Goal: Communication & Community: Answer question/provide support

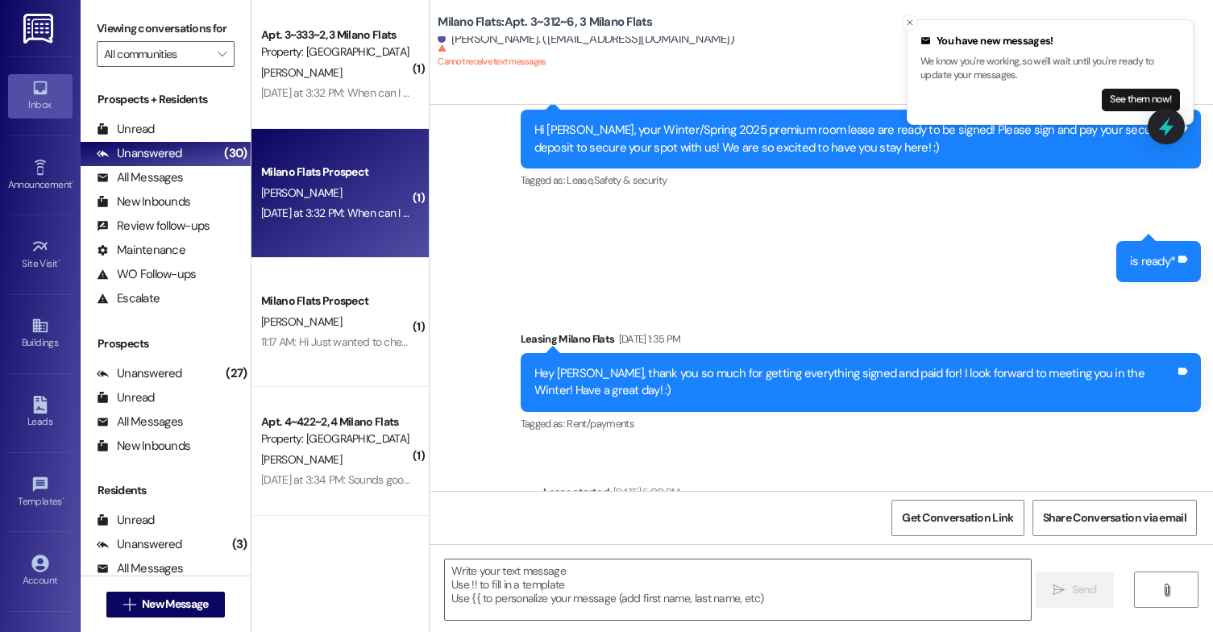
scroll to position [612, 0]
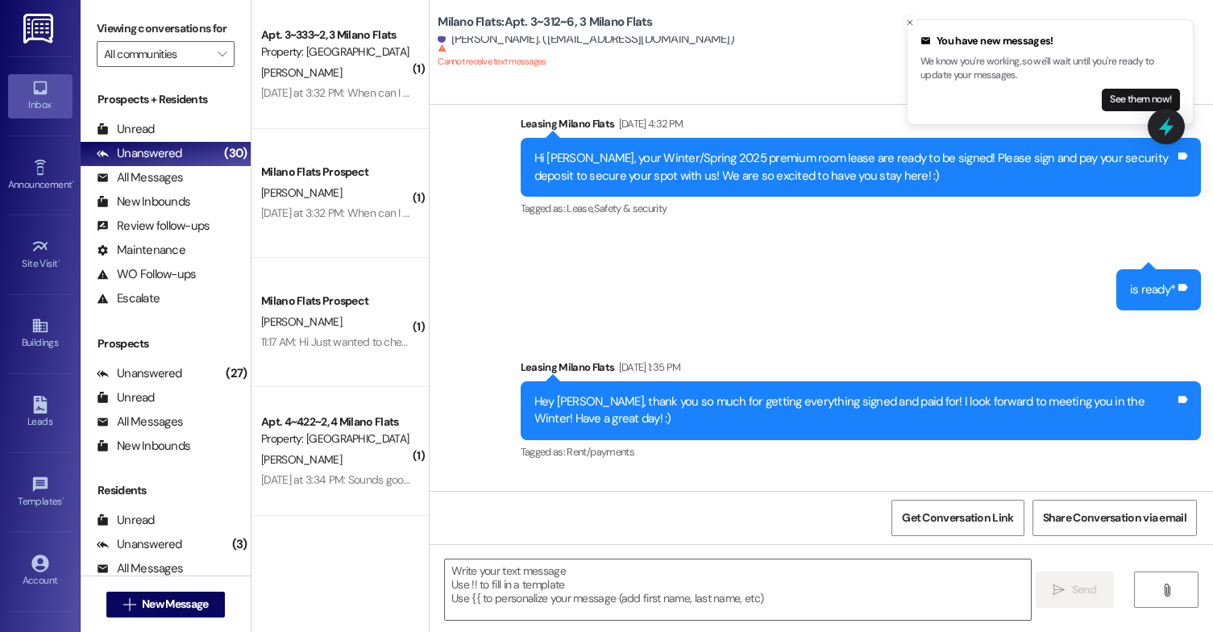
click at [44, 388] on div "Leads Go to Leads" at bounding box center [40, 412] width 64 height 79
click at [44, 390] on div "Leads Go to Leads" at bounding box center [40, 412] width 64 height 79
click at [43, 398] on icon at bounding box center [40, 405] width 18 height 18
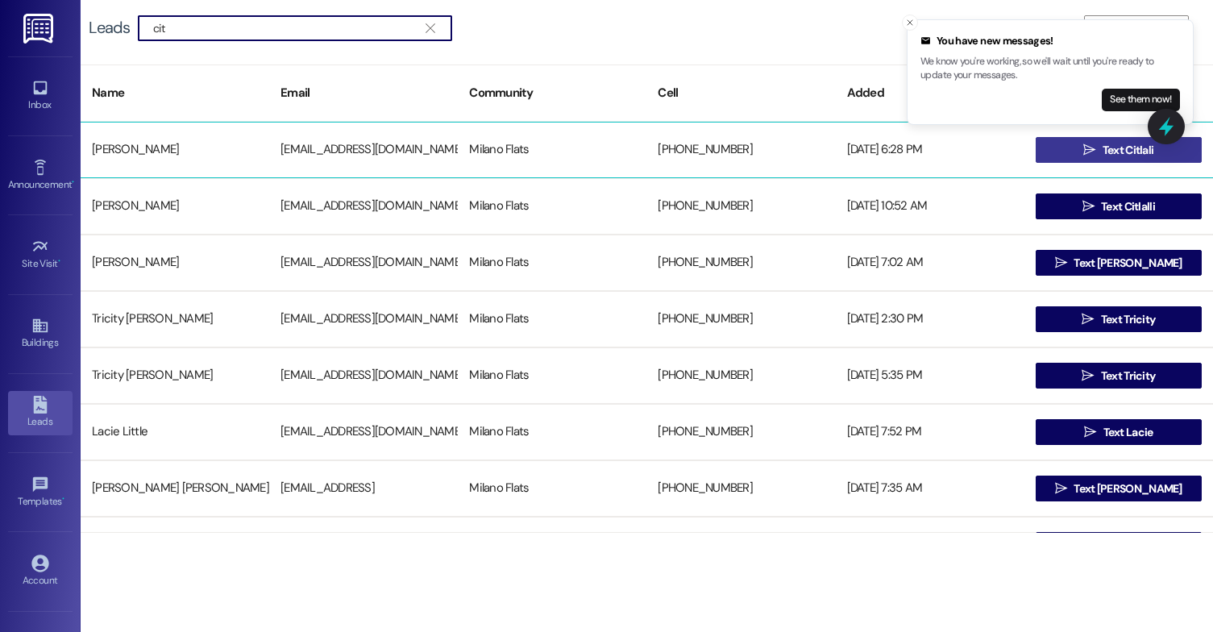
type input "cit"
click at [1120, 154] on span "Text Citlali" at bounding box center [1129, 150] width 52 height 17
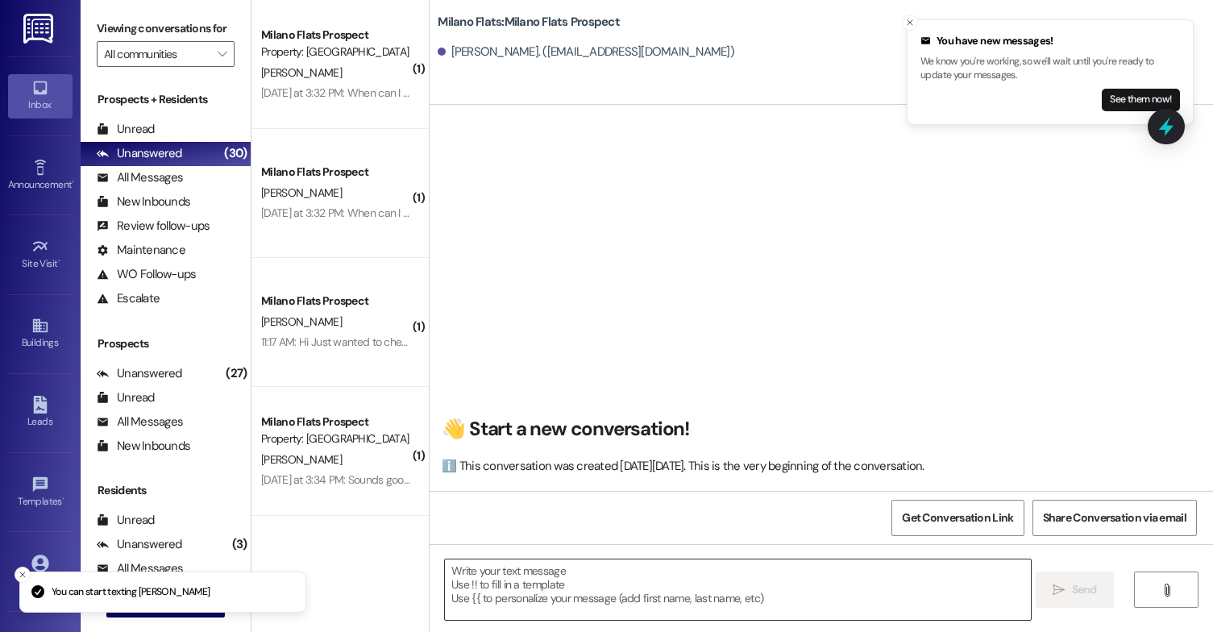
click at [559, 583] on textarea at bounding box center [738, 589] width 586 height 60
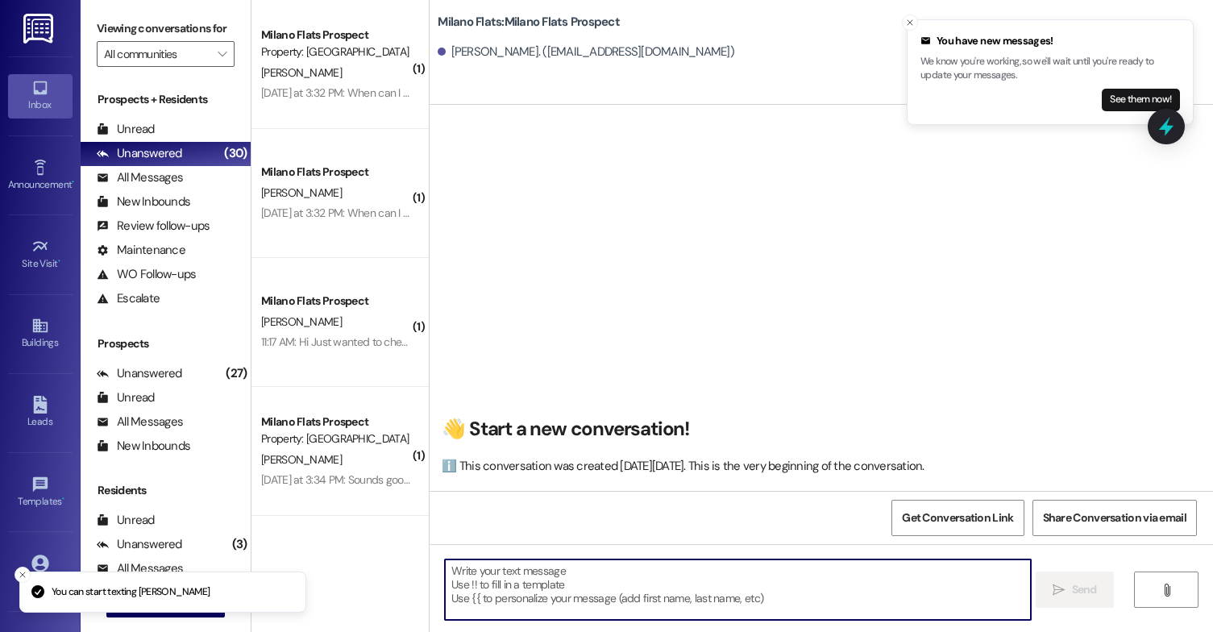
paste textarea "Hi [PERSON_NAME]! This is [PERSON_NAME] with Milano Flats 😊 Your Premium Winter…"
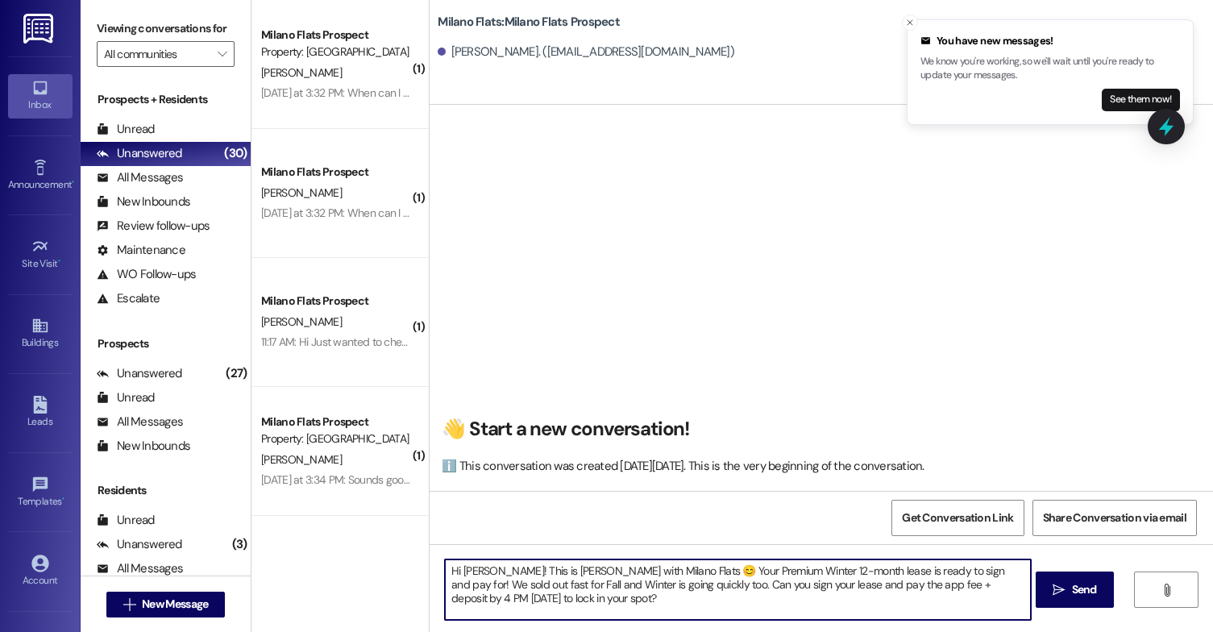
click at [486, 570] on textarea "Hi [PERSON_NAME]! This is [PERSON_NAME] with Milano Flats 😊 Your Premium Winter…" at bounding box center [738, 589] width 586 height 60
click at [589, 607] on textarea "Hi Citlali! This is [PERSON_NAME] with Milano Flats 😊 Your Premium Winter 12-mo…" at bounding box center [738, 589] width 586 height 60
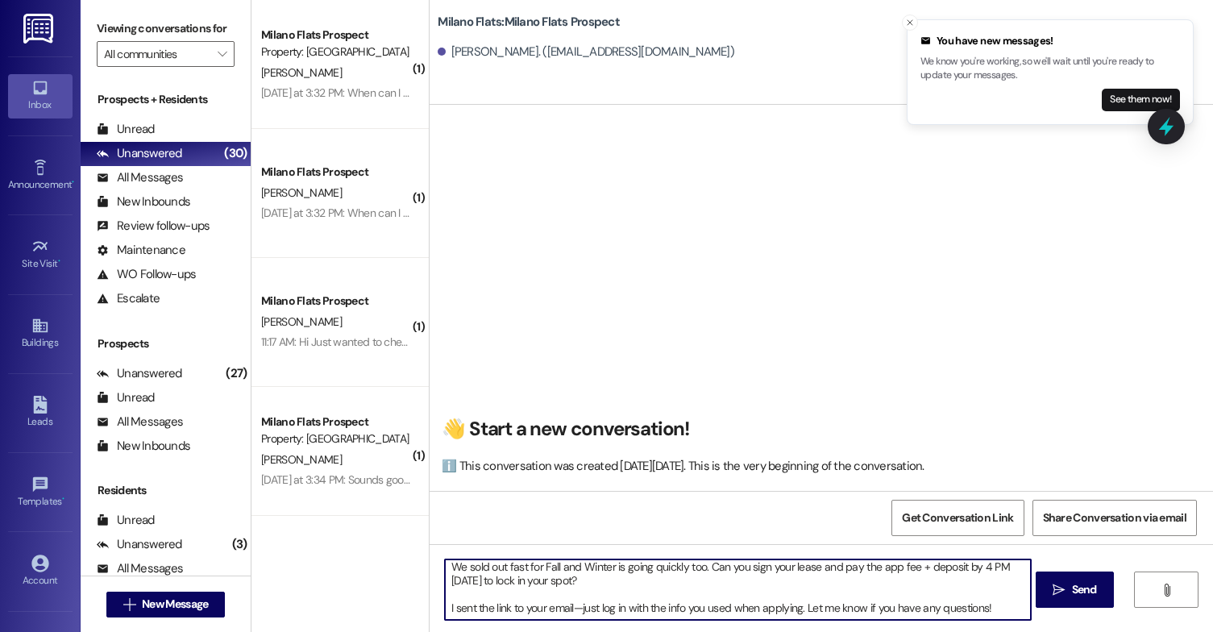
drag, startPoint x: 755, startPoint y: 620, endPoint x: 773, endPoint y: 621, distance: 17.8
click at [755, 620] on textarea "Hi Citlali! This is [PERSON_NAME] with Milano Flats 😊 Your Premium Winter 12-mo…" at bounding box center [738, 589] width 586 height 60
click at [958, 614] on textarea "Hi Citlali! This is [PERSON_NAME] with Milano Flats 😊 Your Premium Winter 12-mo…" at bounding box center [738, 589] width 586 height 60
click at [630, 609] on textarea "Hi Citlali! This is [PERSON_NAME] with Milano Flats 😊 Your Premium Winter 12-mo…" at bounding box center [738, 589] width 586 height 60
click at [445, 606] on textarea "Hi Citlali! This is [PERSON_NAME] with Milano Flats 😊 Your Premium Winter 12-mo…" at bounding box center [738, 589] width 586 height 60
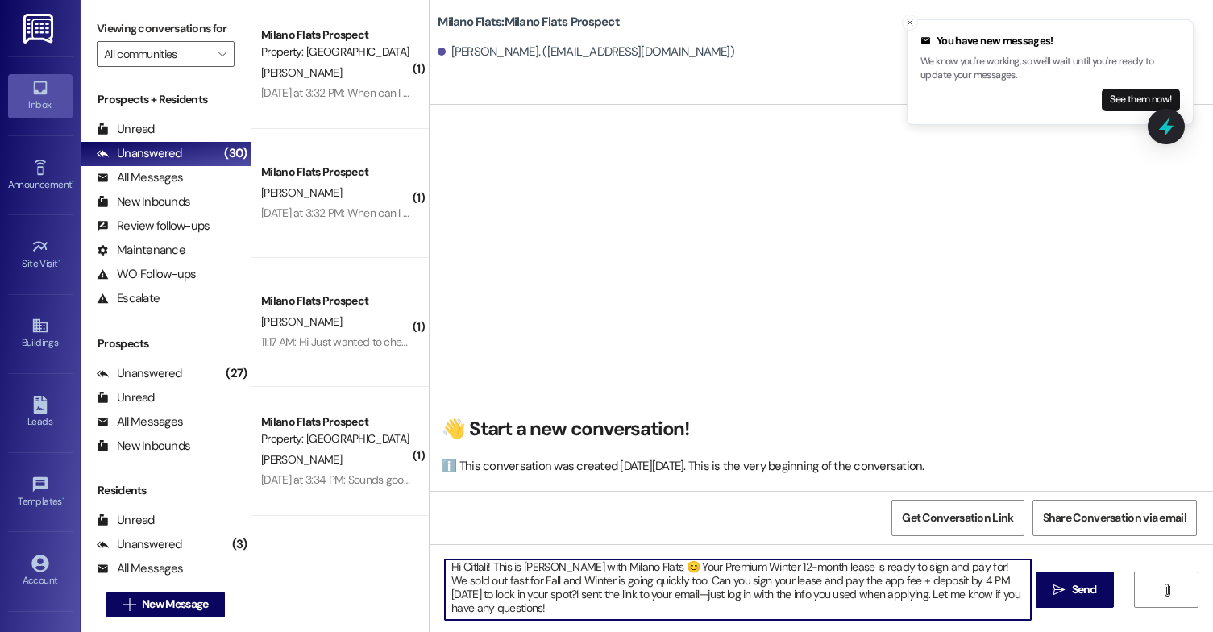
scroll to position [0, 0]
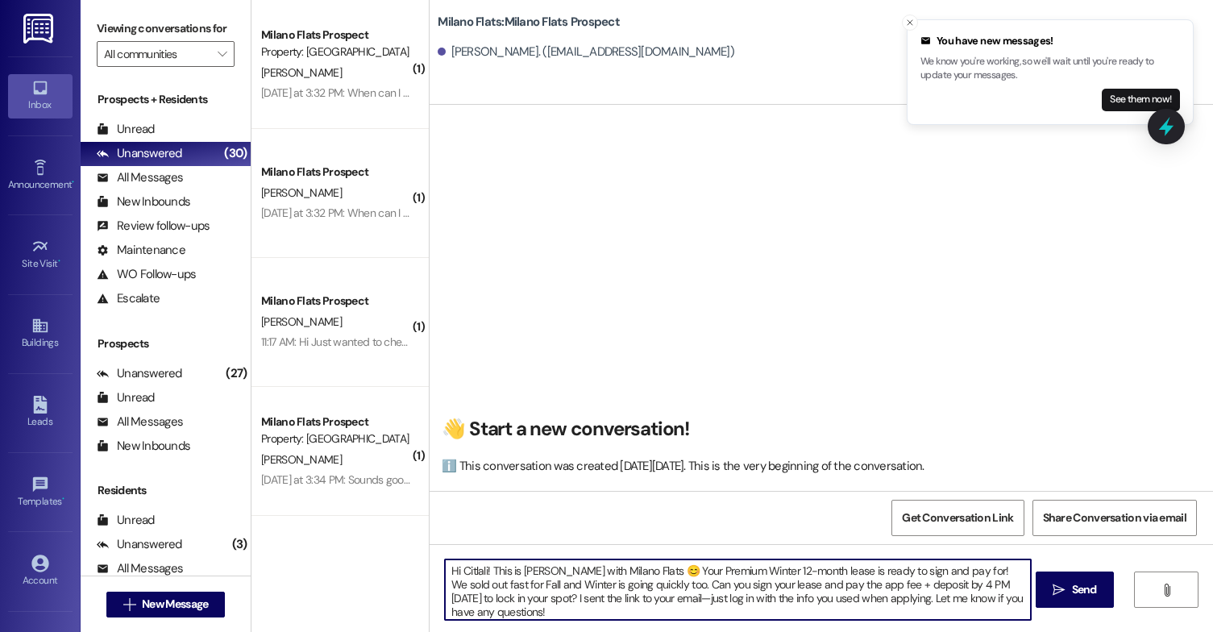
click at [602, 601] on textarea "Hi Citlali! This is [PERSON_NAME] with Milano Flats 😊 Your Premium Winter 12-mo…" at bounding box center [738, 589] width 586 height 60
click at [971, 614] on textarea "Hi Citlali! This is [PERSON_NAME] with Milano Flats 😊 Your Premium Winter 12-mo…" at bounding box center [738, 589] width 586 height 60
drag, startPoint x: 1016, startPoint y: 596, endPoint x: 468, endPoint y: 600, distance: 548.9
click at [468, 600] on textarea "Hi Citlali! This is [PERSON_NAME] with Milano Flats 😊 Your Premium Winter 12-mo…" at bounding box center [738, 589] width 586 height 60
type textarea "Hi Citlali! This is [PERSON_NAME] with Milano Flats 😊 Your Premium Winter 12-mo…"
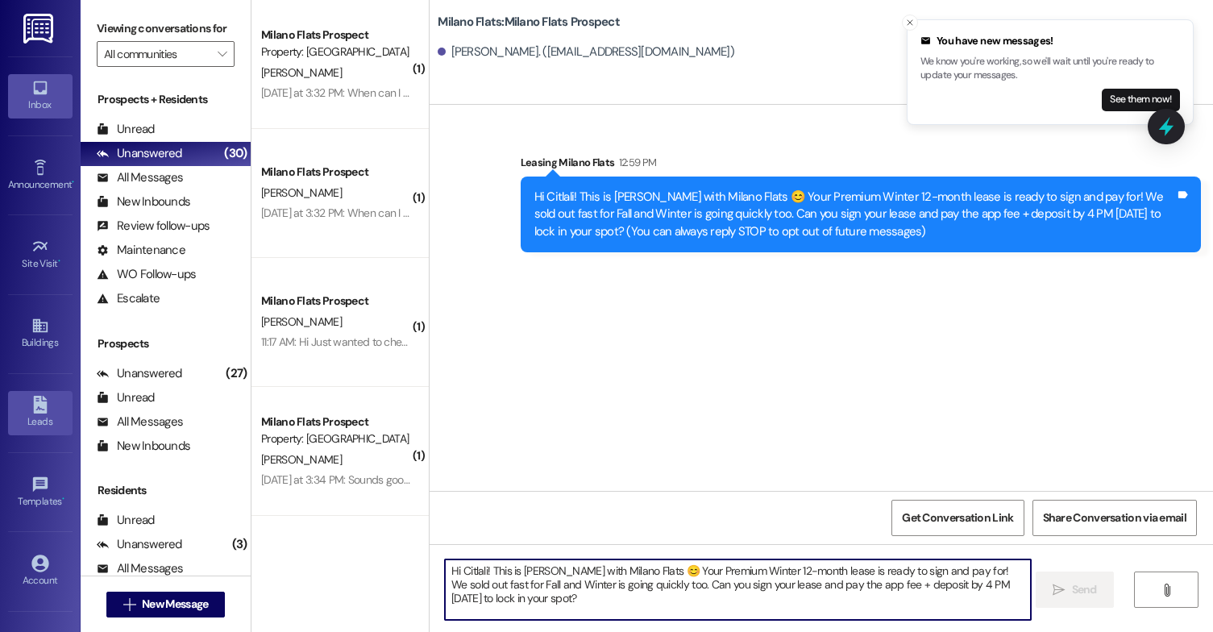
click at [25, 399] on link "Leads" at bounding box center [40, 413] width 64 height 44
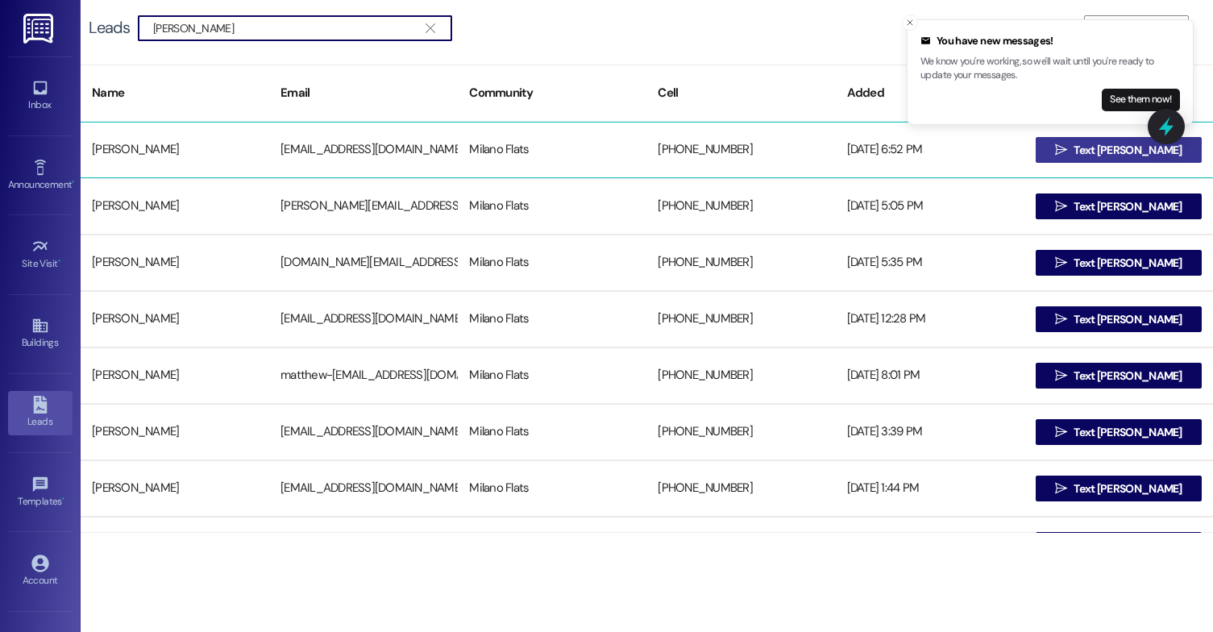
type input "[PERSON_NAME]"
click at [1090, 148] on span "Text [PERSON_NAME]" at bounding box center [1128, 150] width 108 height 17
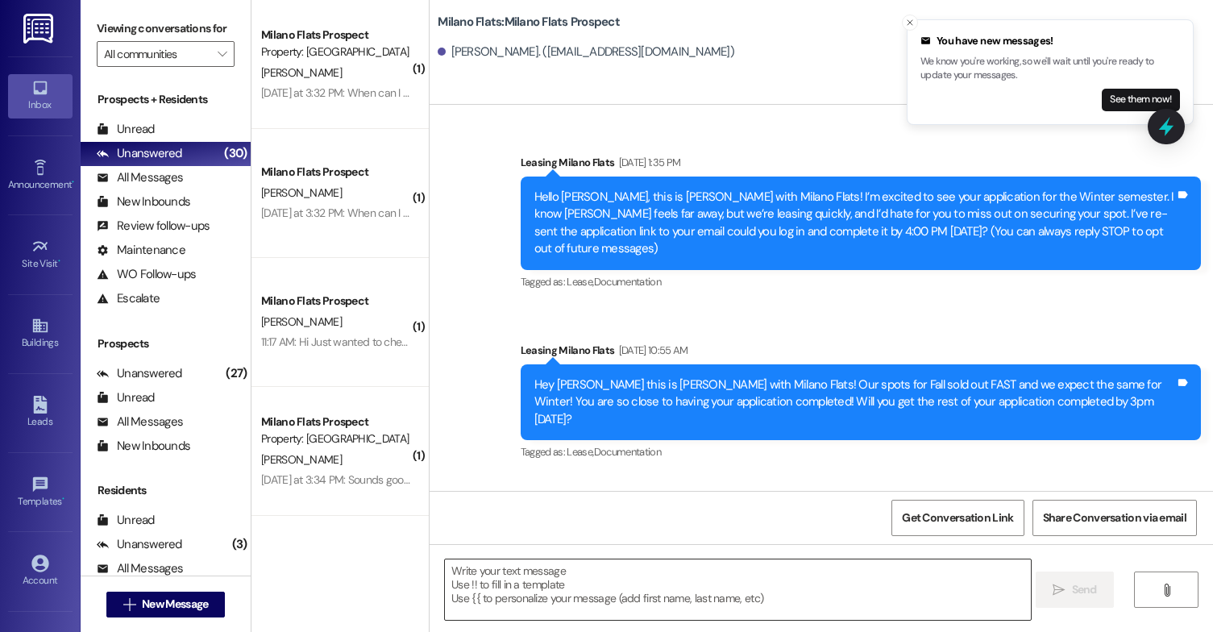
click at [601, 594] on textarea at bounding box center [738, 589] width 586 height 60
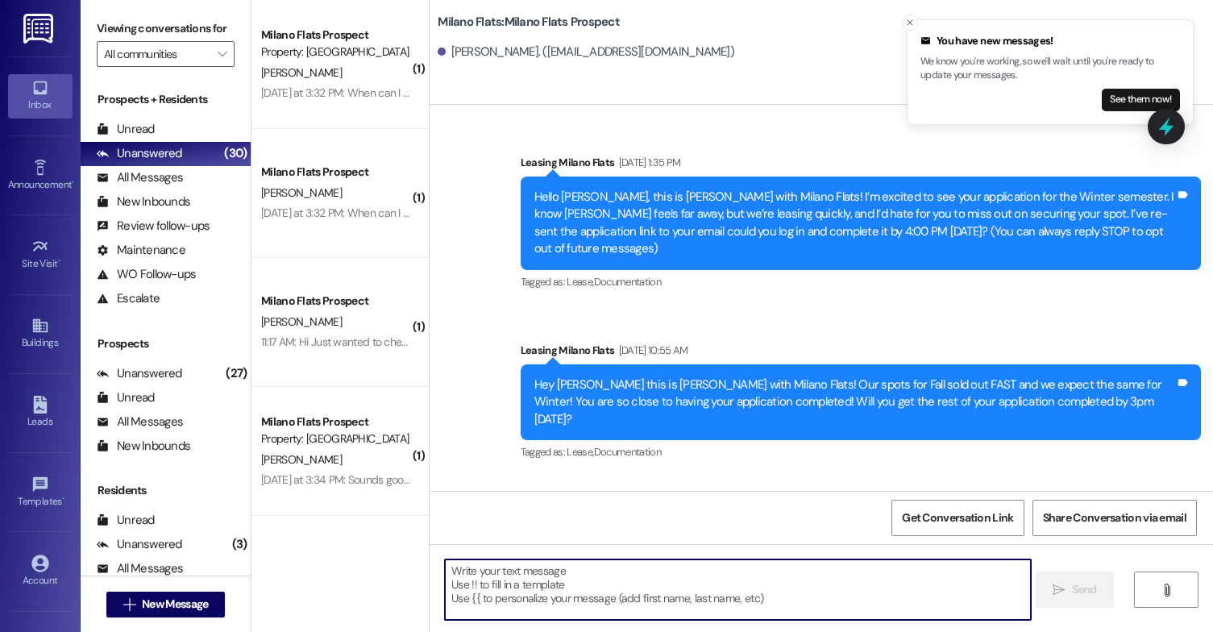
paste textarea "Hi [PERSON_NAME]! This is [PERSON_NAME] with Milano Flats 😊 Your Premium Winter…"
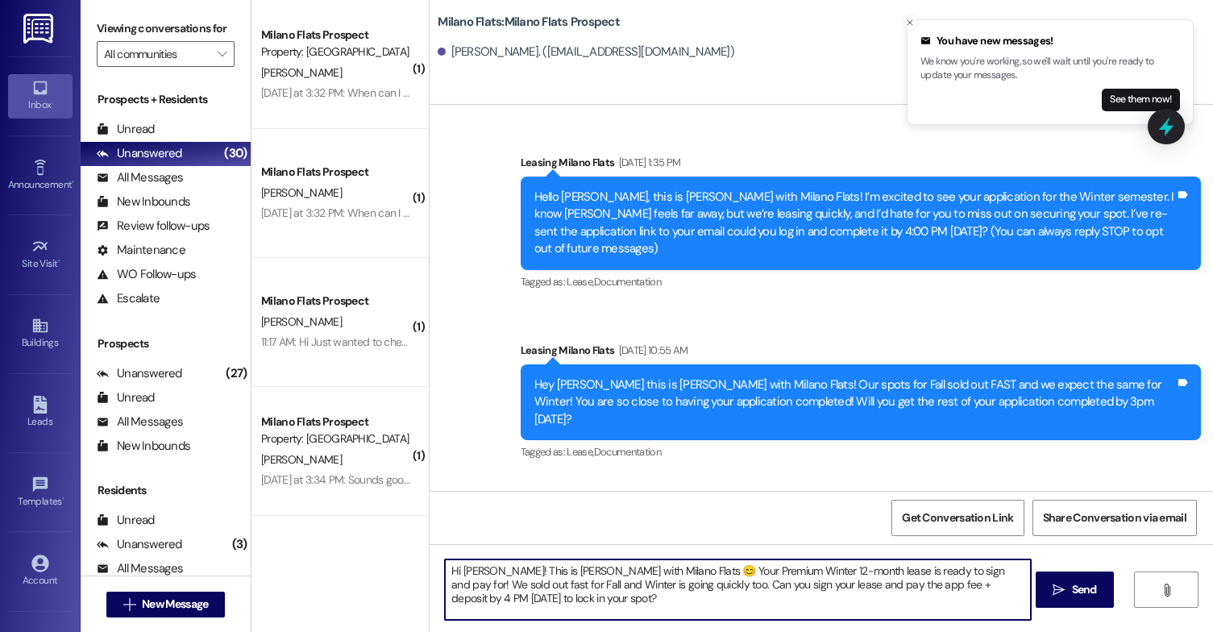
click at [484, 571] on textarea "Hi [PERSON_NAME]! This is [PERSON_NAME] with Milano Flats 😊 Your Premium Winter…" at bounding box center [738, 589] width 586 height 60
click at [634, 576] on textarea "Hi [PERSON_NAME]! This is [PERSON_NAME] with Milano Flats 😊 Your Premium Winter…" at bounding box center [738, 589] width 586 height 60
click at [773, 572] on textarea "Hi [PERSON_NAME]! This is [PERSON_NAME] with Milano Flats! Your Premium Winter …" at bounding box center [738, 589] width 586 height 60
click at [445, 612] on textarea "Hi [PERSON_NAME]! This is [PERSON_NAME] with Milano Flats! Your Premium Winter …" at bounding box center [738, 589] width 586 height 60
click at [576, 602] on textarea "Hi [PERSON_NAME]! This is [PERSON_NAME] with Milano Flats! Your Premium Winter …" at bounding box center [738, 589] width 586 height 60
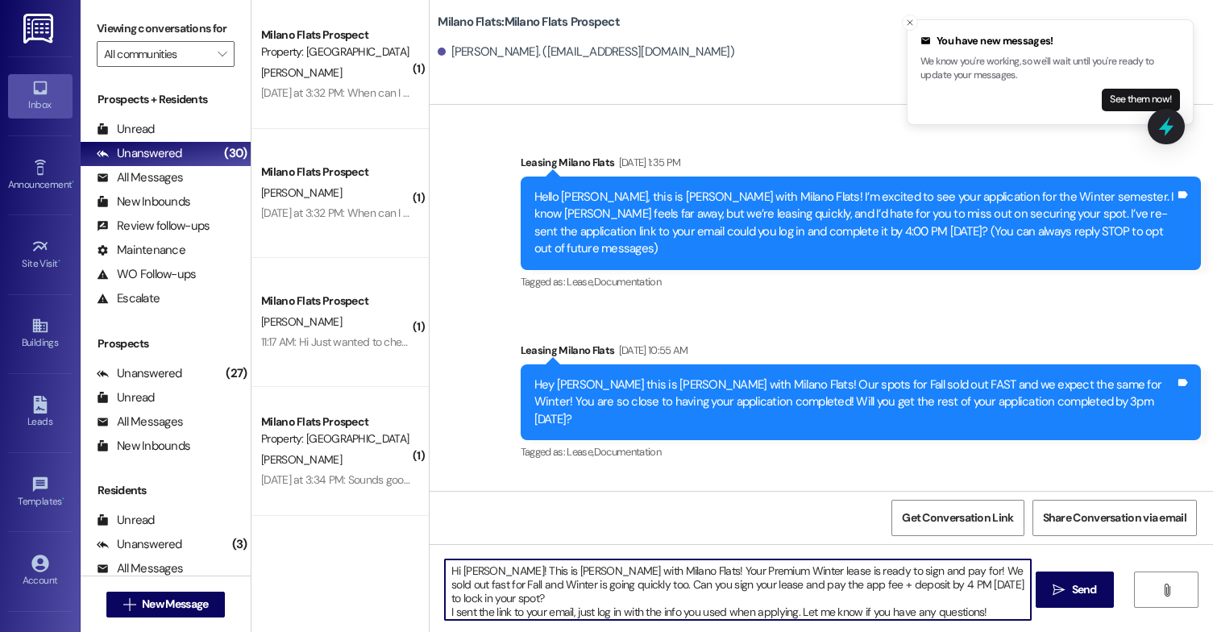
click at [952, 600] on textarea "Hi [PERSON_NAME]! This is [PERSON_NAME] with Milano Flats! Your Premium Winter …" at bounding box center [738, 589] width 586 height 60
click at [1004, 603] on textarea "Hi [PERSON_NAME]! This is [PERSON_NAME] with Milano Flats! Your Premium Winter …" at bounding box center [738, 589] width 586 height 60
type textarea "Hi [PERSON_NAME]! This is [PERSON_NAME] with Milano Flats! Your Premium Winter …"
click at [1053, 593] on icon "" at bounding box center [1059, 590] width 12 height 13
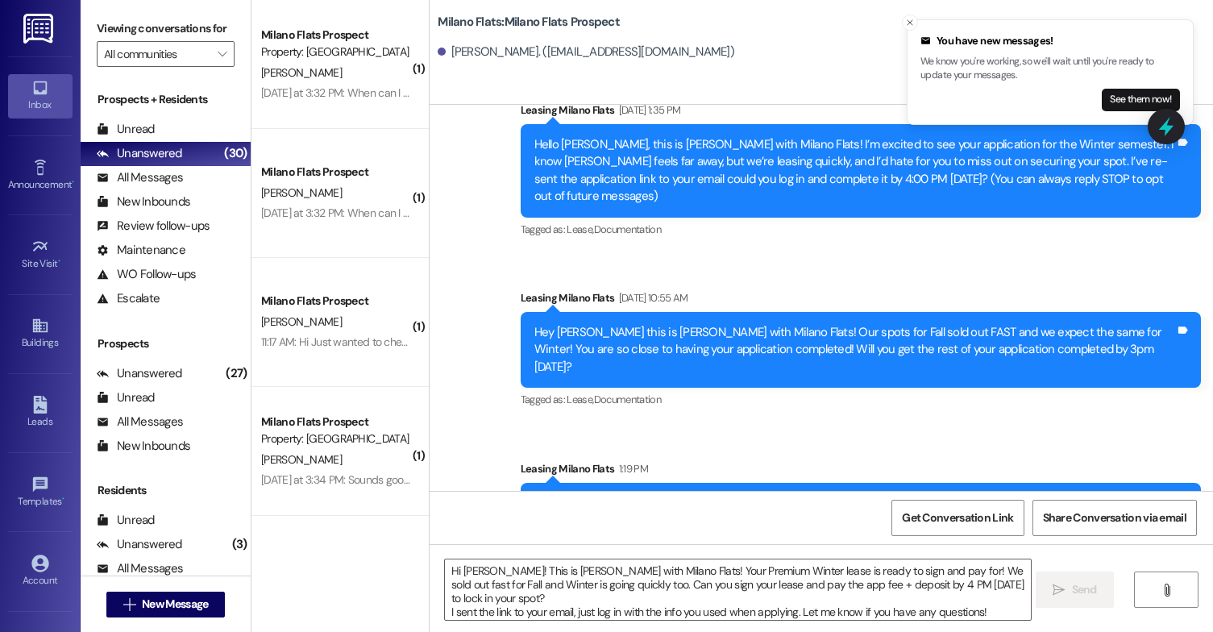
scroll to position [98, 0]
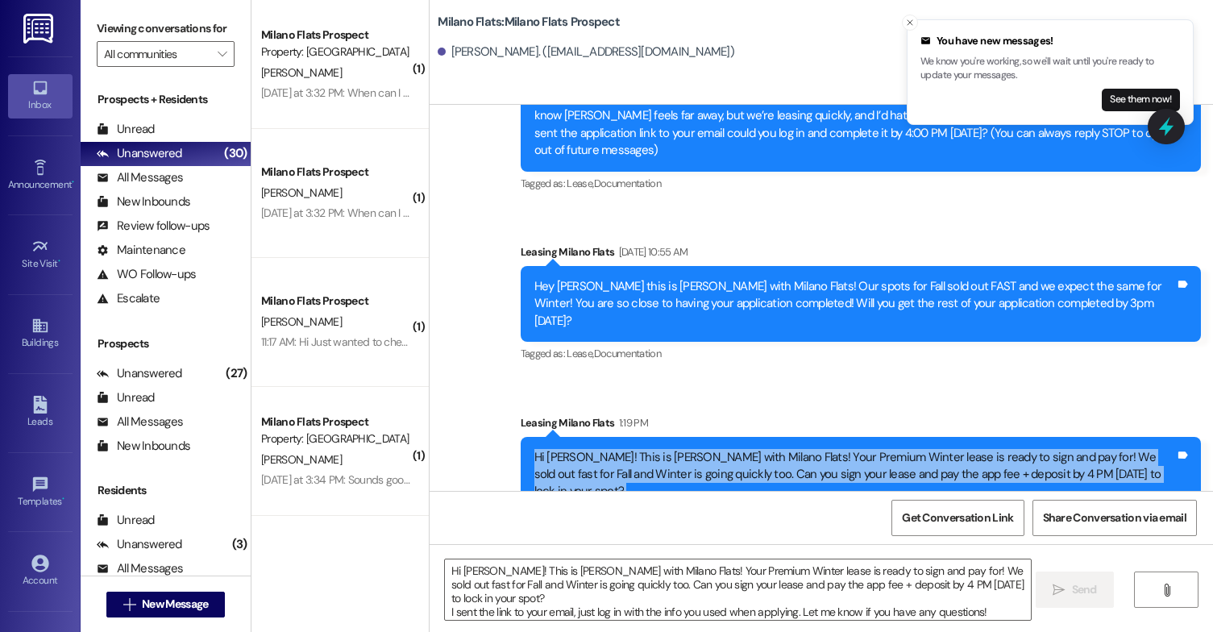
drag, startPoint x: 1124, startPoint y: 454, endPoint x: 509, endPoint y: 417, distance: 617.0
click at [509, 417] on div "Sent via SMS Leasing [GEOGRAPHIC_DATA] Flats 1:19 PM Hi [PERSON_NAME]! This is …" at bounding box center [861, 472] width 705 height 140
copy div "Hi [PERSON_NAME]! This is [PERSON_NAME] with Milano Flats! Your Premium Winter …"
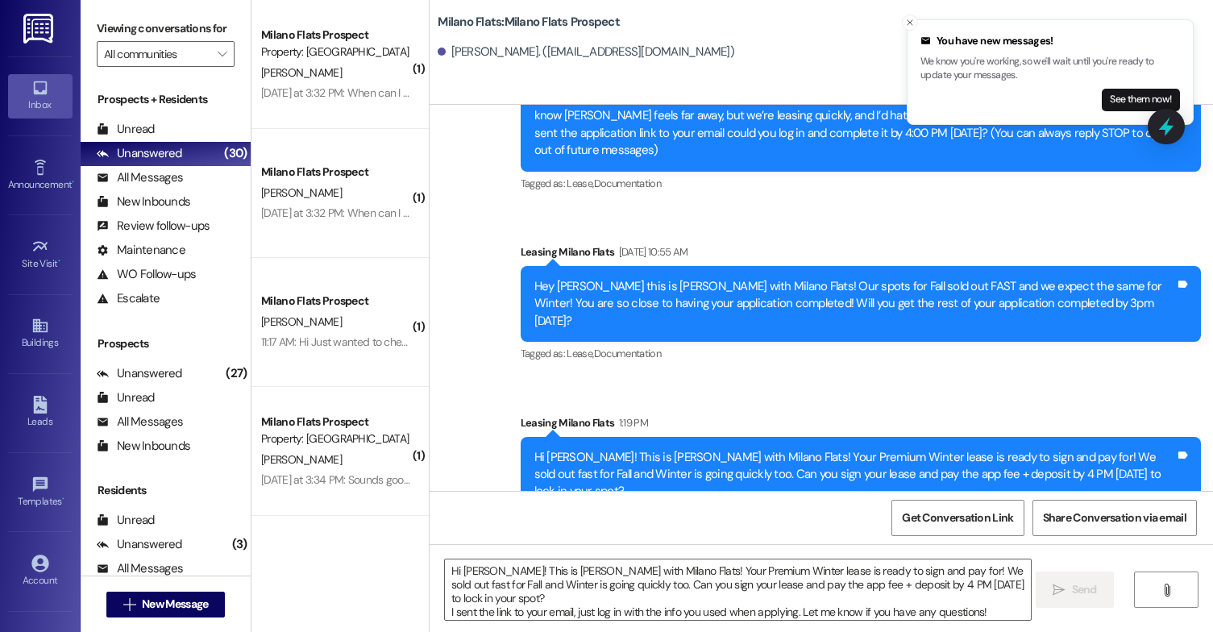
click at [759, 339] on div "Sent via SMS Leasing [GEOGRAPHIC_DATA] Flats [DATE] 10:55 AM Hey [PERSON_NAME] …" at bounding box center [861, 304] width 705 height 147
